Goal: Task Accomplishment & Management: Use online tool/utility

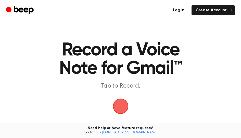
click at [179, 10] on link "Log in" at bounding box center [179, 10] width 20 height 10
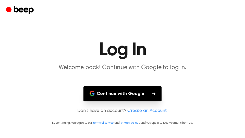
click at [121, 91] on button "Continue with Google" at bounding box center [122, 93] width 78 height 15
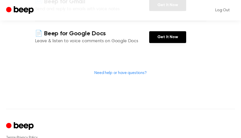
scroll to position [52, 0]
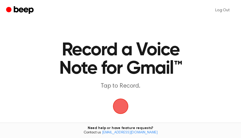
click at [121, 107] on span "button" at bounding box center [120, 106] width 28 height 28
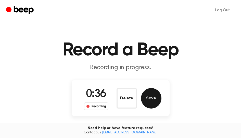
click at [152, 96] on button "Save" at bounding box center [151, 98] width 20 height 20
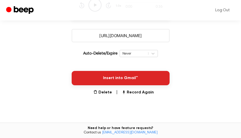
scroll to position [89, 0]
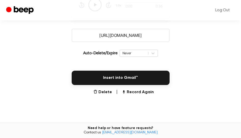
click at [130, 37] on input "[URL][DOMAIN_NAME]" at bounding box center [121, 35] width 98 height 13
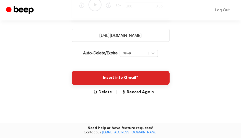
click at [114, 77] on button "Insert into Gmail™" at bounding box center [121, 77] width 98 height 14
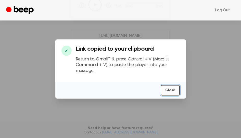
click at [171, 91] on button "Close" at bounding box center [170, 90] width 19 height 10
